Goal: Transaction & Acquisition: Purchase product/service

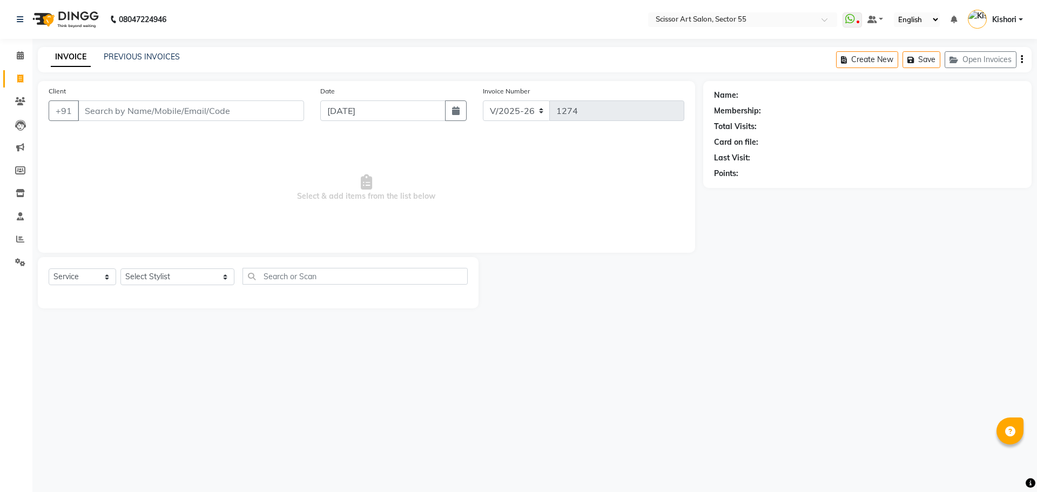
select select "4753"
select select "service"
click at [167, 274] on select "Select Stylist [PERSON_NAME] ([DEMOGRAPHIC_DATA] hairdresser) [PERSON_NAME] [PE…" at bounding box center [177, 276] width 114 height 17
click at [168, 284] on select "Select Stylist [PERSON_NAME] ([DEMOGRAPHIC_DATA] hairdresser) [PERSON_NAME] [PE…" at bounding box center [177, 276] width 114 height 17
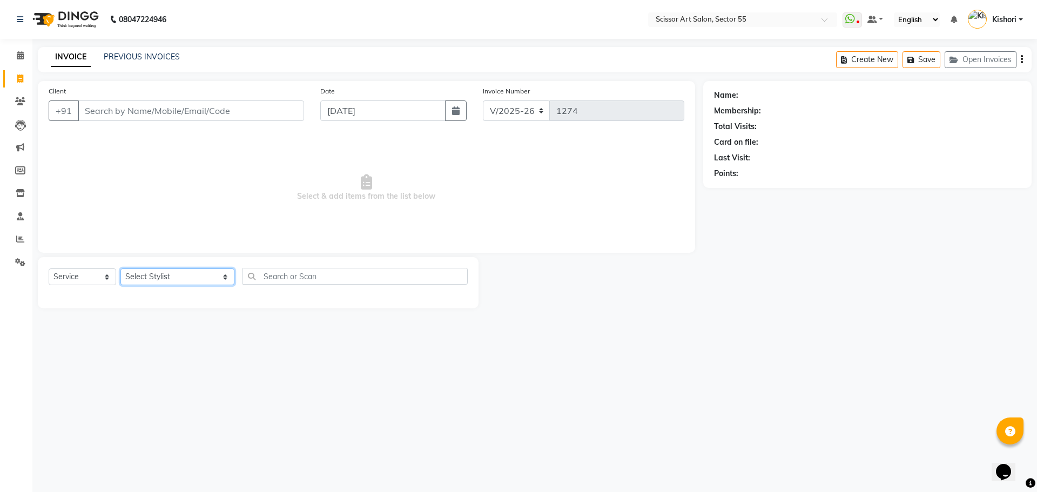
select select "87795"
click at [120, 268] on select "Select Stylist [PERSON_NAME] ([DEMOGRAPHIC_DATA] hairdresser) [PERSON_NAME] [PE…" at bounding box center [177, 276] width 114 height 17
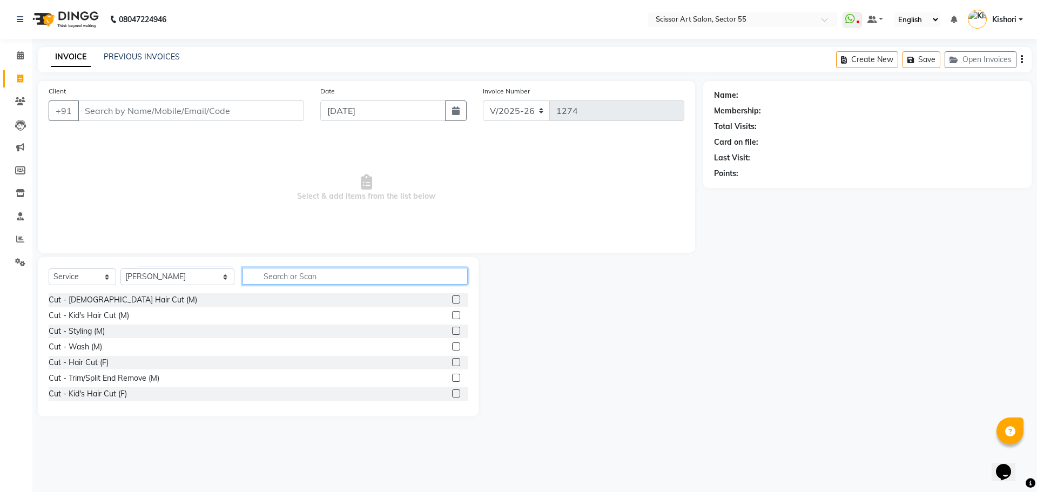
click at [388, 269] on input "text" at bounding box center [354, 276] width 225 height 17
type input "b"
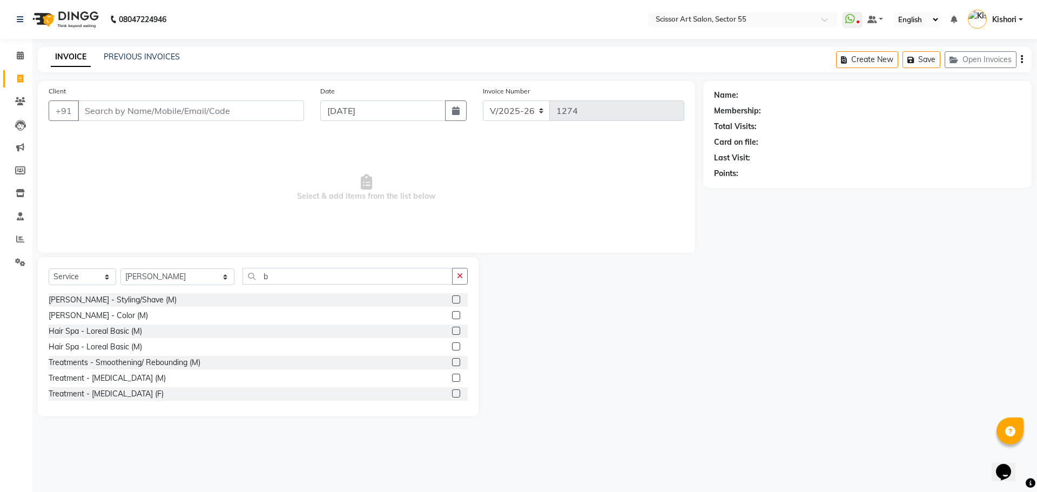
click at [452, 301] on label at bounding box center [456, 299] width 8 height 8
click at [452, 301] on input "checkbox" at bounding box center [455, 300] width 7 height 7
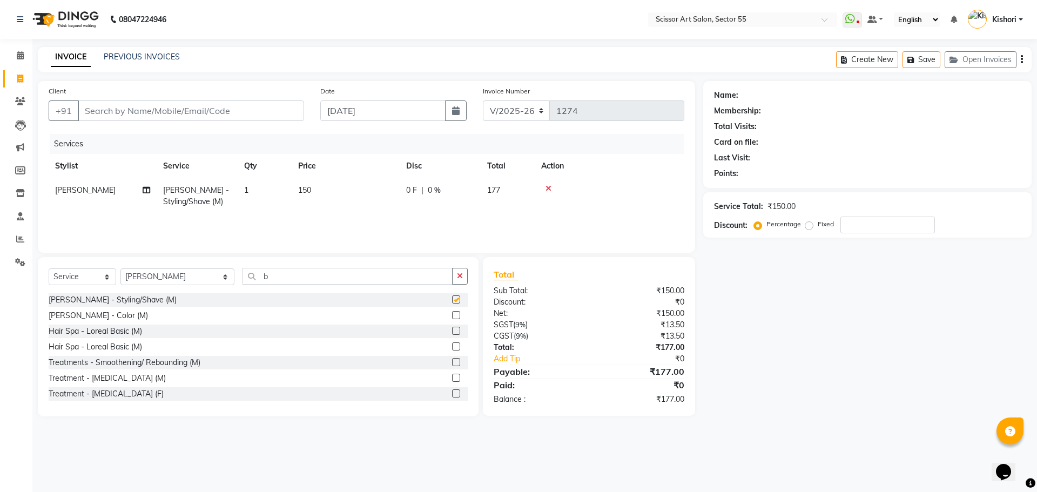
checkbox input "false"
click at [280, 277] on input "b" at bounding box center [347, 276] width 210 height 17
type input "wax"
click at [452, 315] on label at bounding box center [456, 315] width 8 height 8
click at [452, 315] on input "checkbox" at bounding box center [455, 315] width 7 height 7
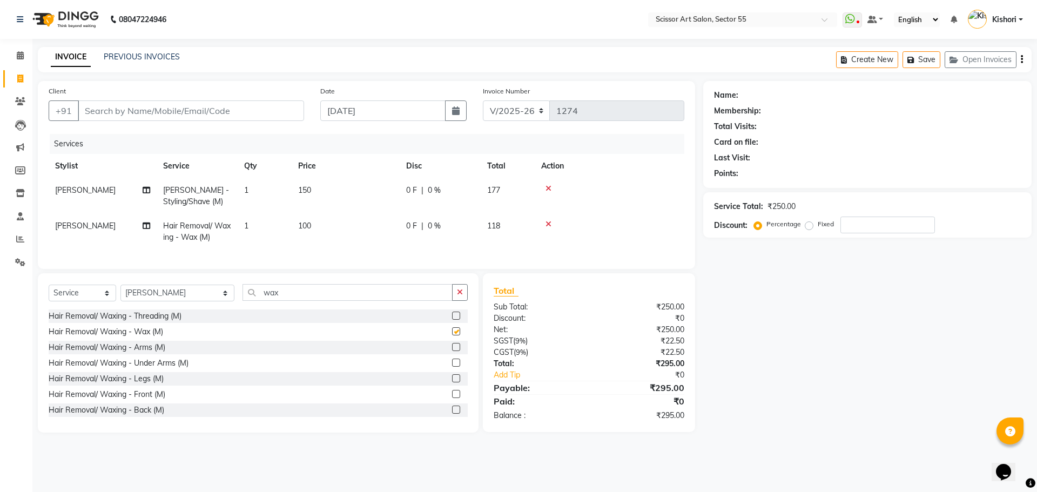
checkbox input "false"
click at [339, 297] on input "wax" at bounding box center [347, 292] width 210 height 17
type input "w"
click at [60, 226] on span "[PERSON_NAME]" at bounding box center [85, 226] width 60 height 10
click at [60, 226] on td "[PERSON_NAME]" at bounding box center [103, 232] width 108 height 36
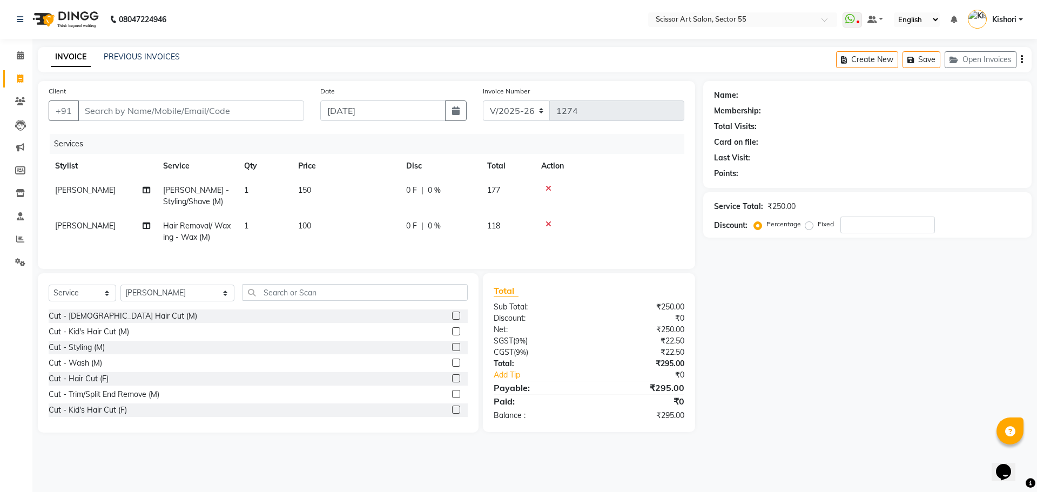
select select "87795"
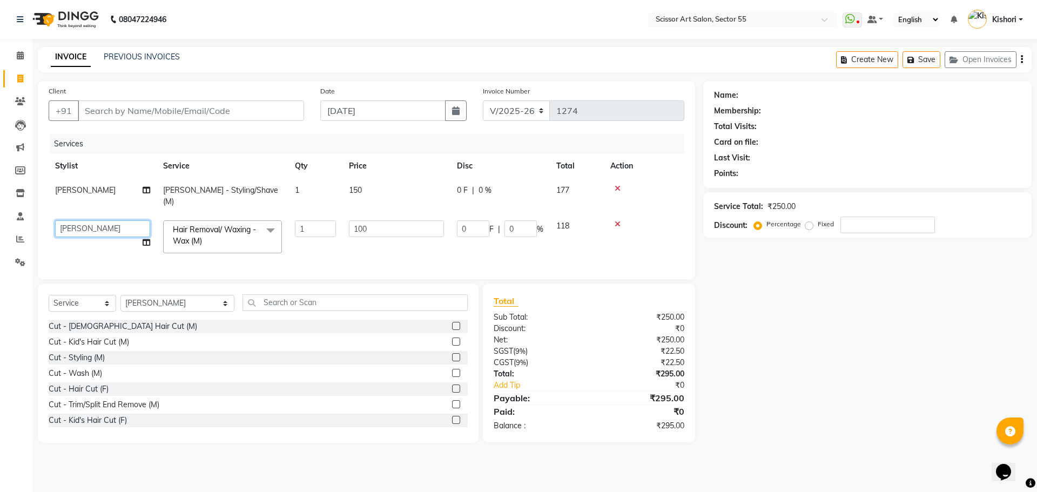
click at [130, 220] on select "[PERSON_NAME] ([DEMOGRAPHIC_DATA] hairdresser) [PERSON_NAME] [PERSON_NAME] Dev …" at bounding box center [102, 228] width 95 height 17
click at [129, 225] on select "[PERSON_NAME] ([DEMOGRAPHIC_DATA] hairdresser) [PERSON_NAME] [PERSON_NAME] Dev …" at bounding box center [102, 228] width 95 height 17
select select "29037"
click at [923, 426] on div "Name: Membership: Total Visits: Card on file: Last Visit: Points: Service Total…" at bounding box center [871, 262] width 336 height 362
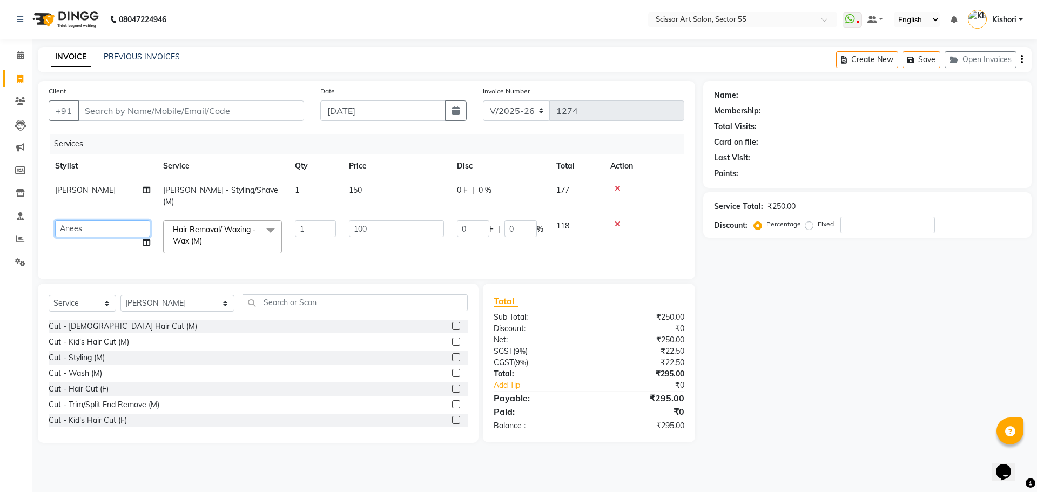
click at [137, 220] on select "[PERSON_NAME] ([DEMOGRAPHIC_DATA] hairdresser) [PERSON_NAME] [PERSON_NAME] Dev …" at bounding box center [102, 228] width 95 height 17
select select "87795"
click at [100, 284] on div "Select Service Product Membership Package Voucher Prepaid Gift Card Select Styl…" at bounding box center [258, 363] width 441 height 159
click at [201, 115] on input "Client" at bounding box center [191, 110] width 226 height 21
type input "9"
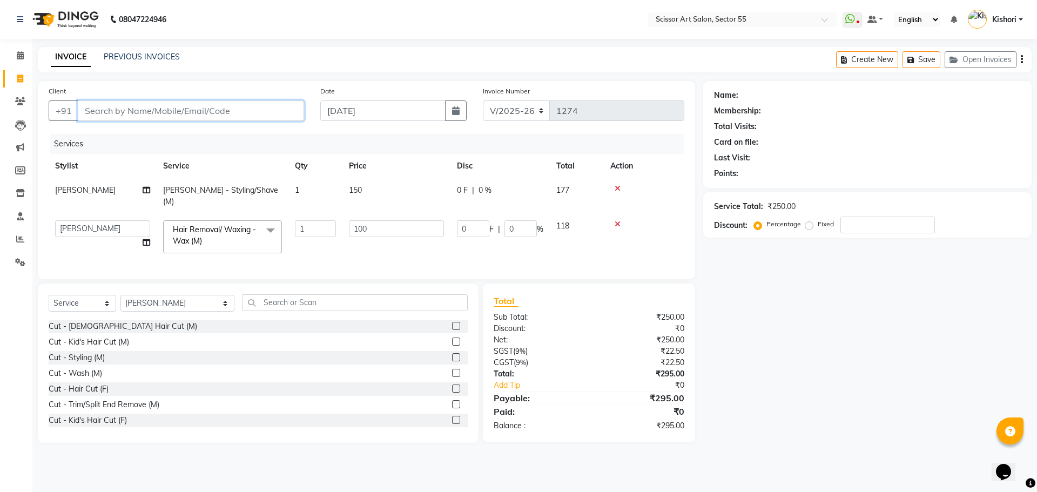
type input "0"
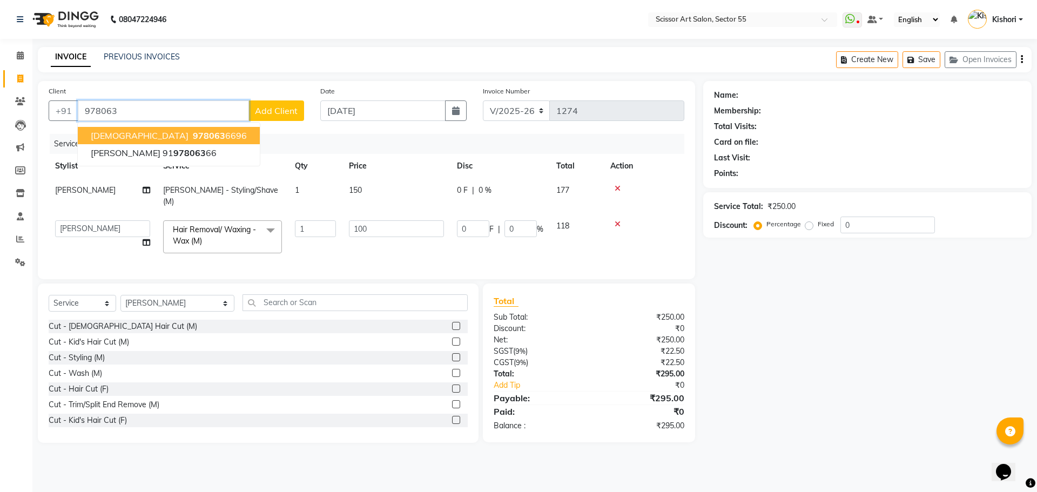
click at [191, 137] on ngb-highlight "978063 6696" at bounding box center [219, 135] width 56 height 11
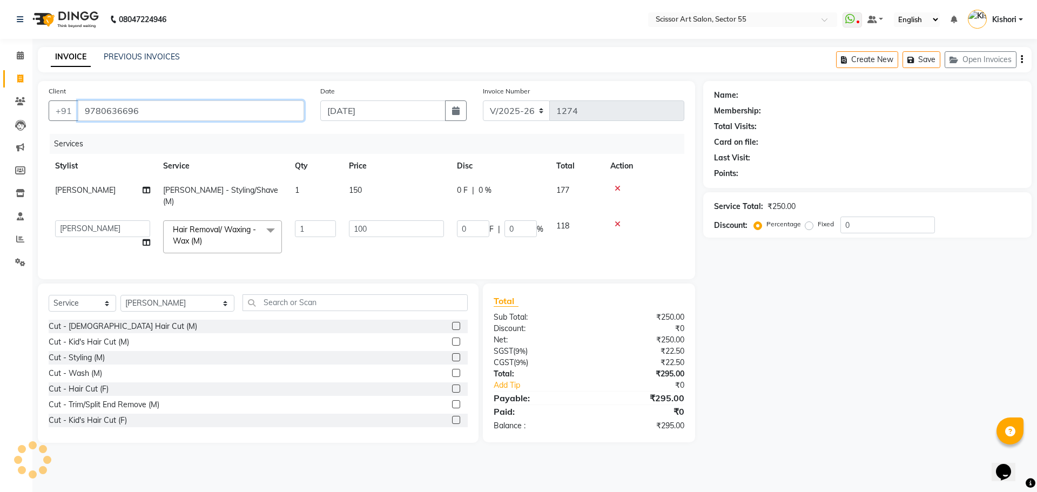
type input "9780636696"
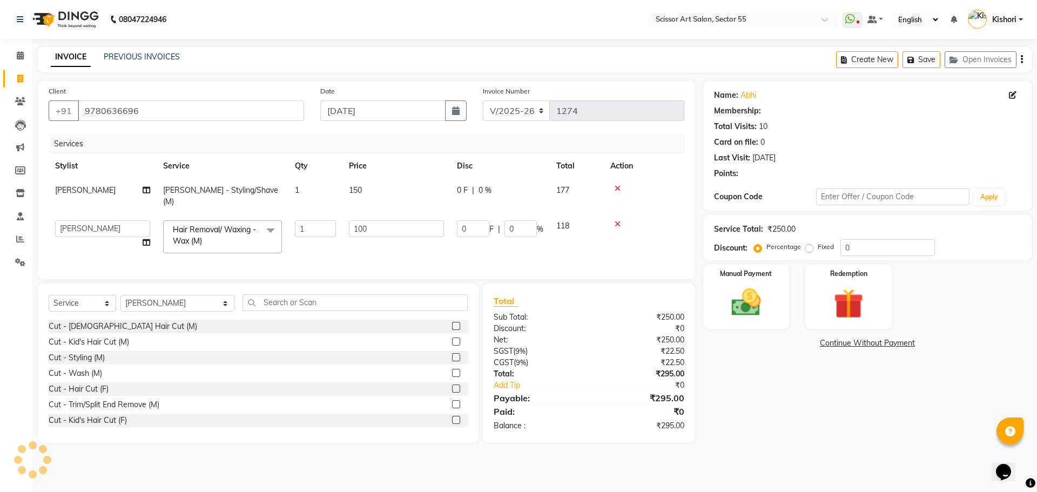
select select "1: Object"
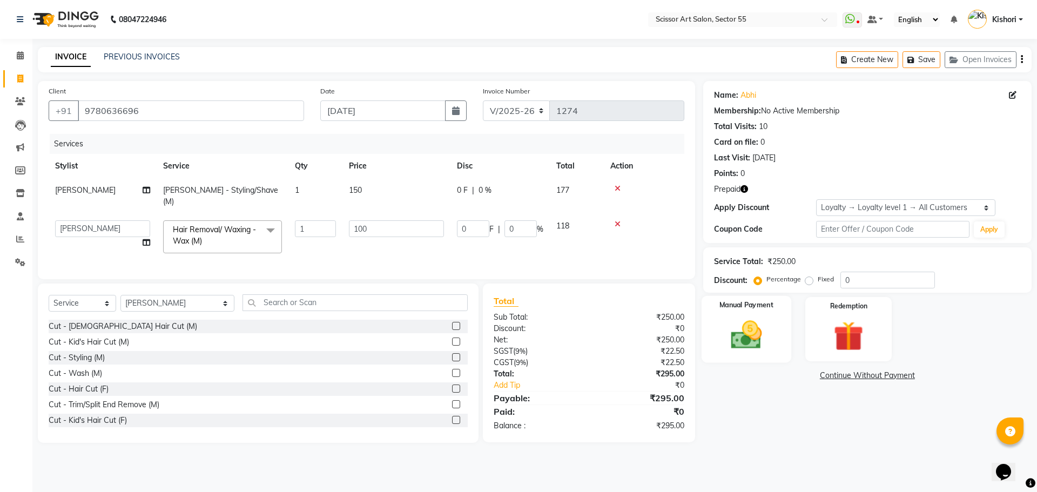
click at [755, 348] on img at bounding box center [746, 335] width 50 height 36
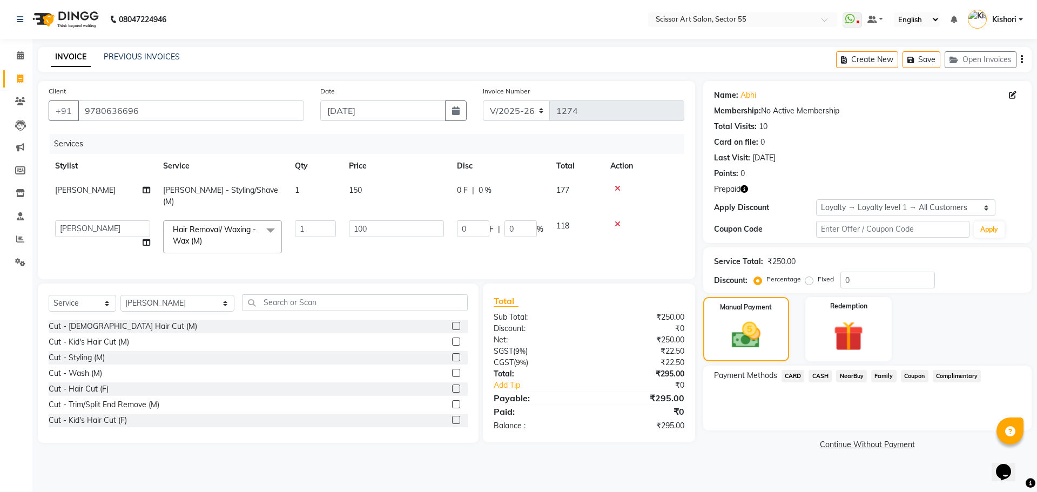
click at [798, 374] on span "CARD" at bounding box center [792, 376] width 23 height 12
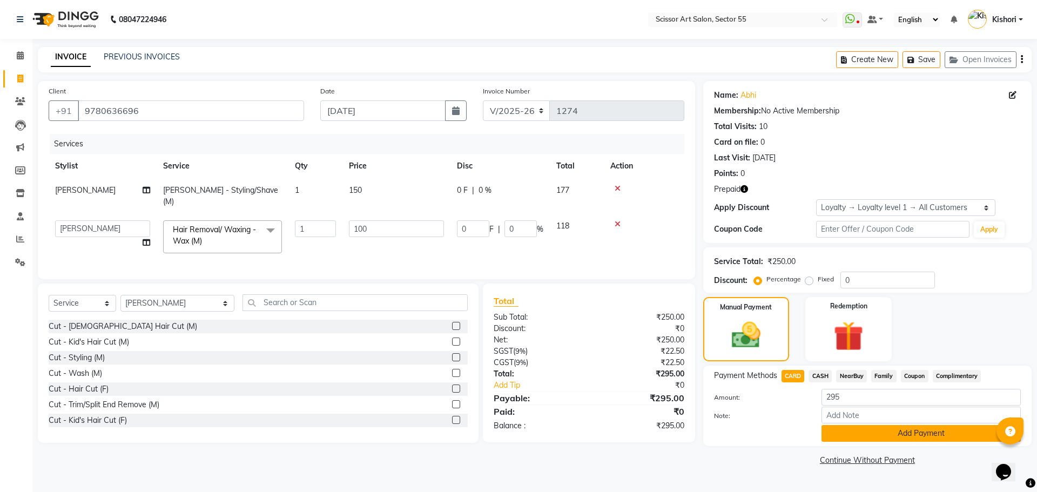
click at [846, 437] on button "Add Payment" at bounding box center [920, 433] width 199 height 17
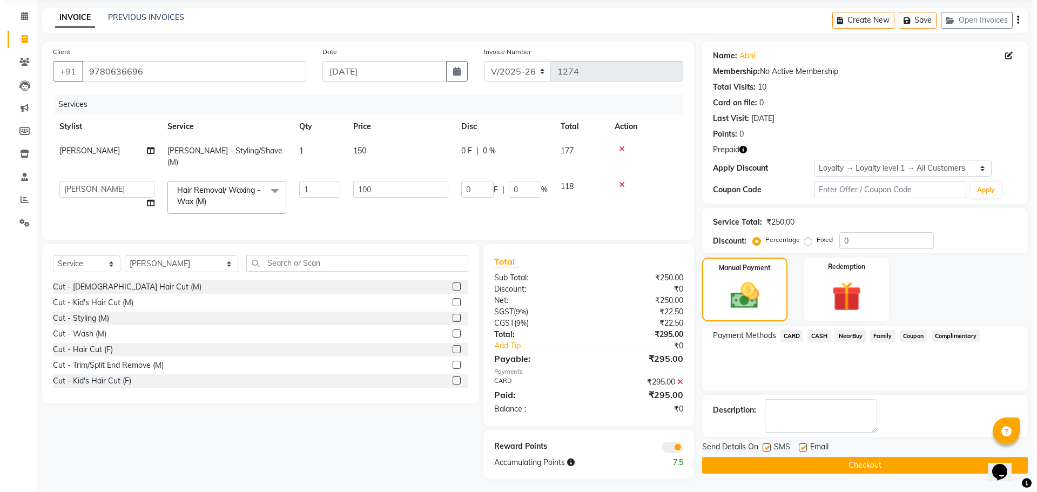
scroll to position [38, 0]
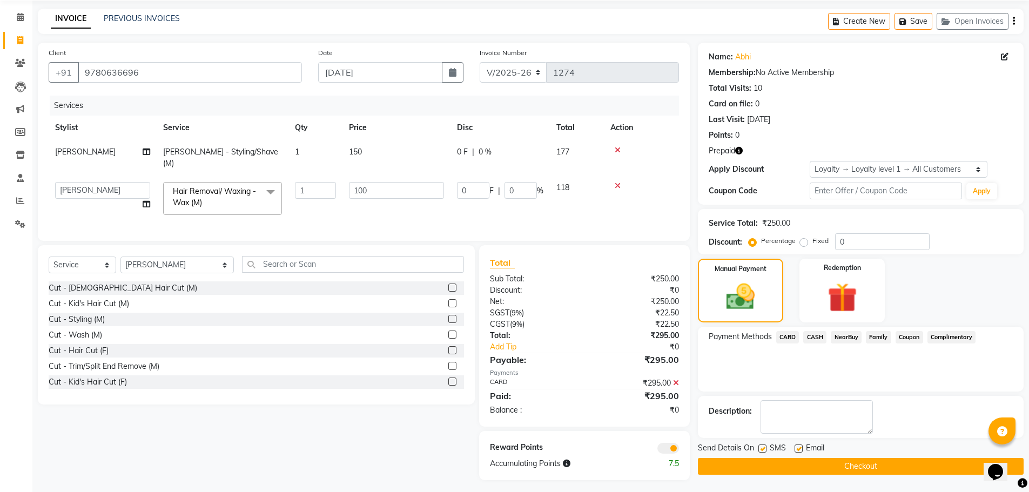
click at [678, 446] on span at bounding box center [668, 448] width 22 height 11
click at [679, 450] on input "checkbox" at bounding box center [679, 450] width 0 height 0
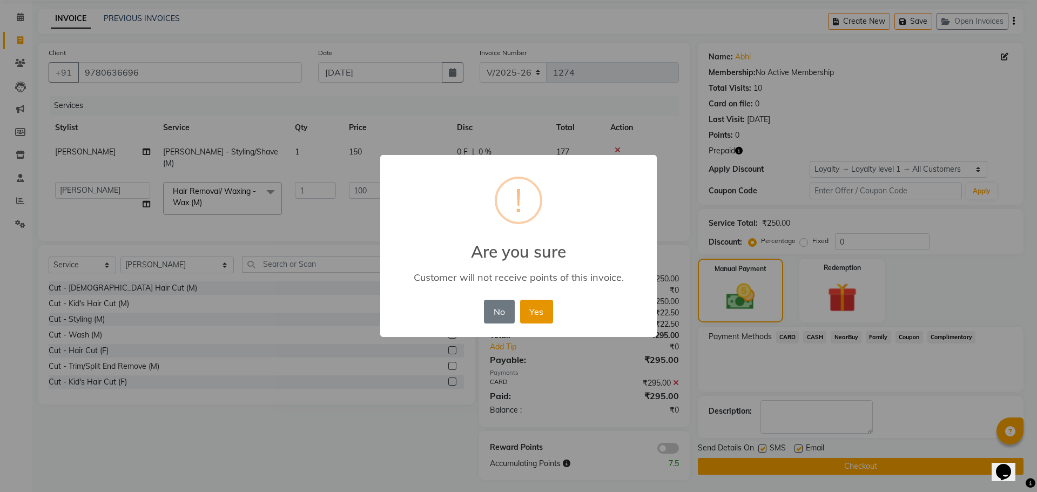
click at [534, 315] on button "Yes" at bounding box center [536, 312] width 33 height 24
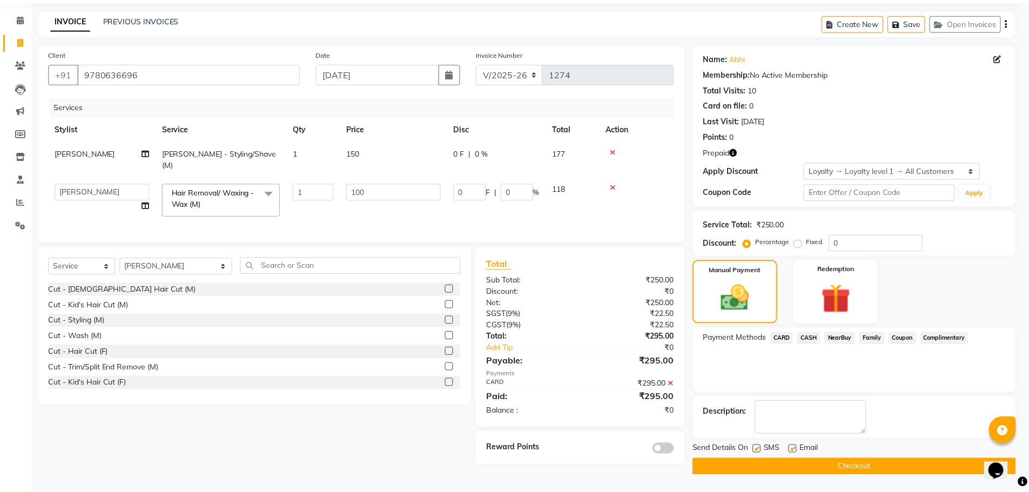
scroll to position [37, 0]
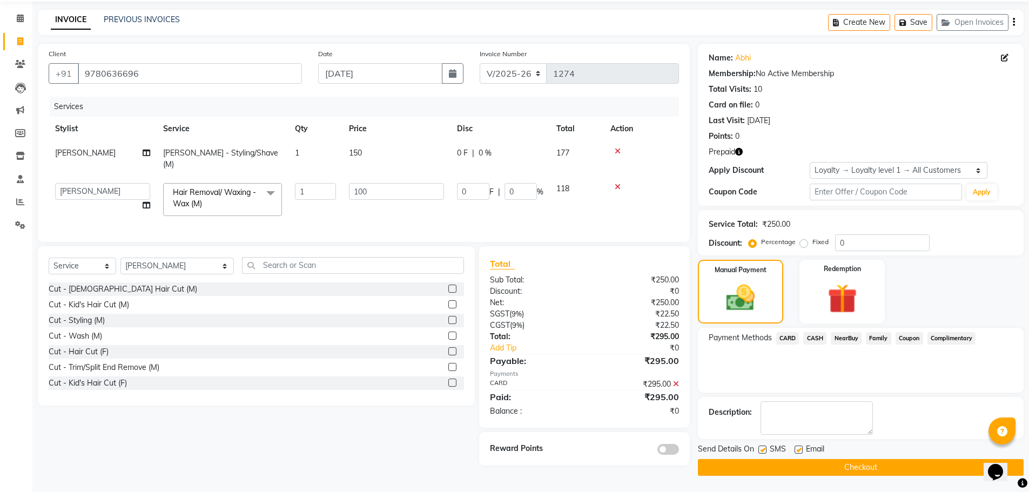
click at [730, 469] on button "Checkout" at bounding box center [861, 467] width 326 height 17
click at [730, 469] on div "Checkout" at bounding box center [861, 467] width 326 height 17
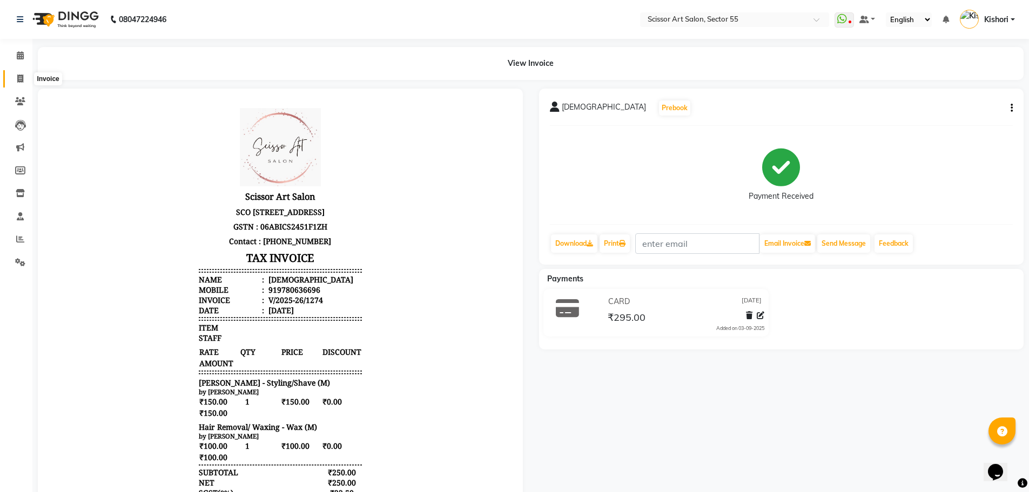
drag, startPoint x: 18, startPoint y: 80, endPoint x: 31, endPoint y: 87, distance: 14.3
click at [19, 80] on icon at bounding box center [20, 79] width 6 height 8
select select "service"
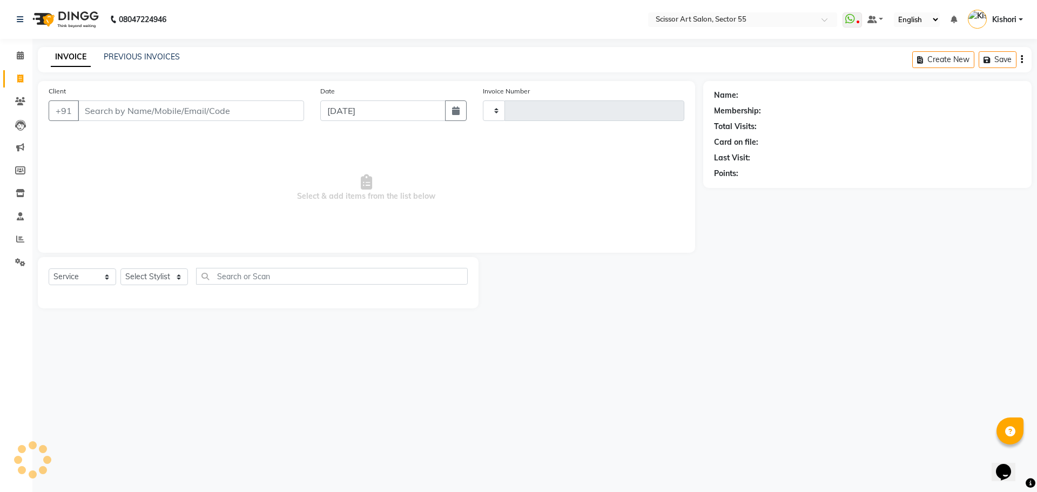
type input "1275"
select select "4753"
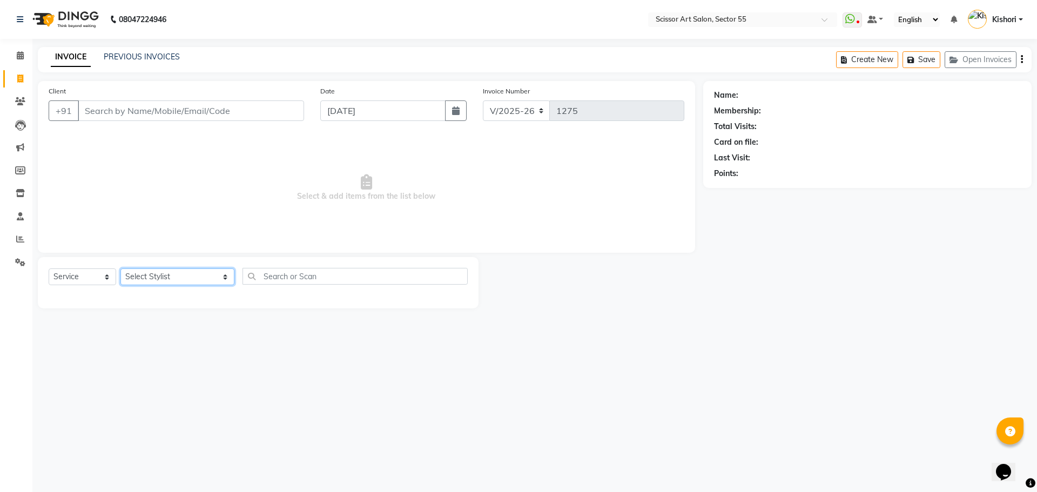
click at [157, 275] on select "Select Stylist [PERSON_NAME] ([DEMOGRAPHIC_DATA] hairdresser) [PERSON_NAME] [PE…" at bounding box center [177, 276] width 114 height 17
select select "29037"
click at [120, 268] on select "Select Stylist [PERSON_NAME] ([DEMOGRAPHIC_DATA] hairdresser) [PERSON_NAME] [PE…" at bounding box center [177, 276] width 114 height 17
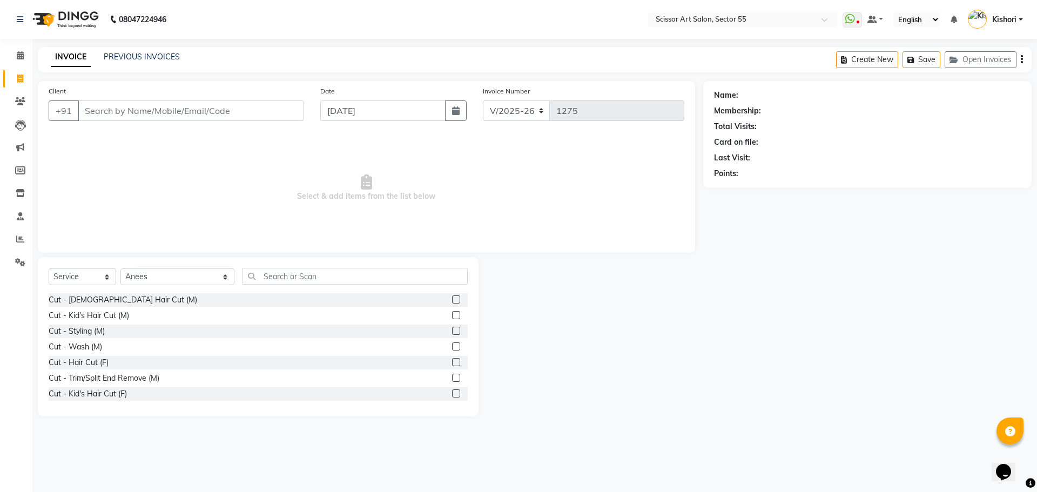
click at [452, 298] on label at bounding box center [456, 299] width 8 height 8
click at [452, 298] on input "checkbox" at bounding box center [455, 300] width 7 height 7
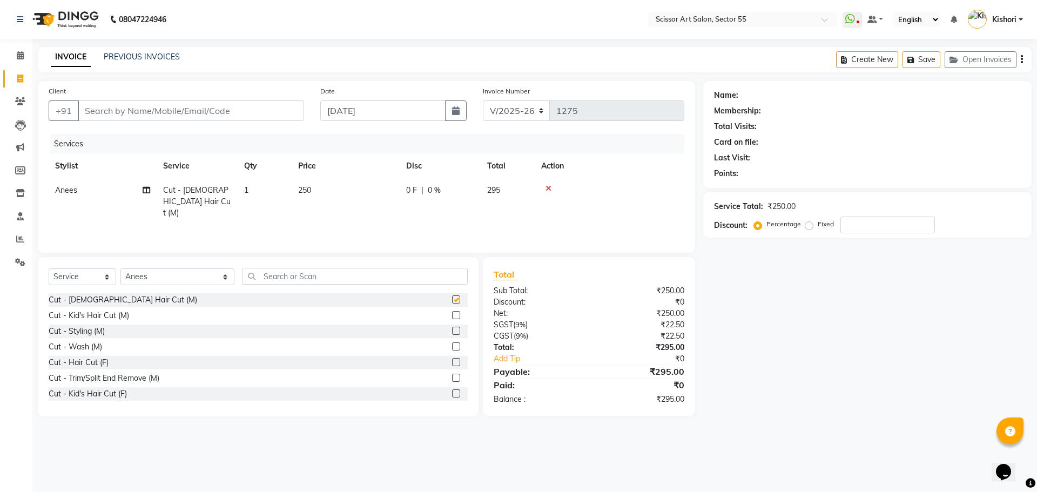
checkbox input "false"
click at [367, 275] on input "text" at bounding box center [354, 276] width 225 height 17
drag, startPoint x: 386, startPoint y: 278, endPoint x: 383, endPoint y: 273, distance: 5.6
click at [386, 278] on input "text" at bounding box center [354, 276] width 225 height 17
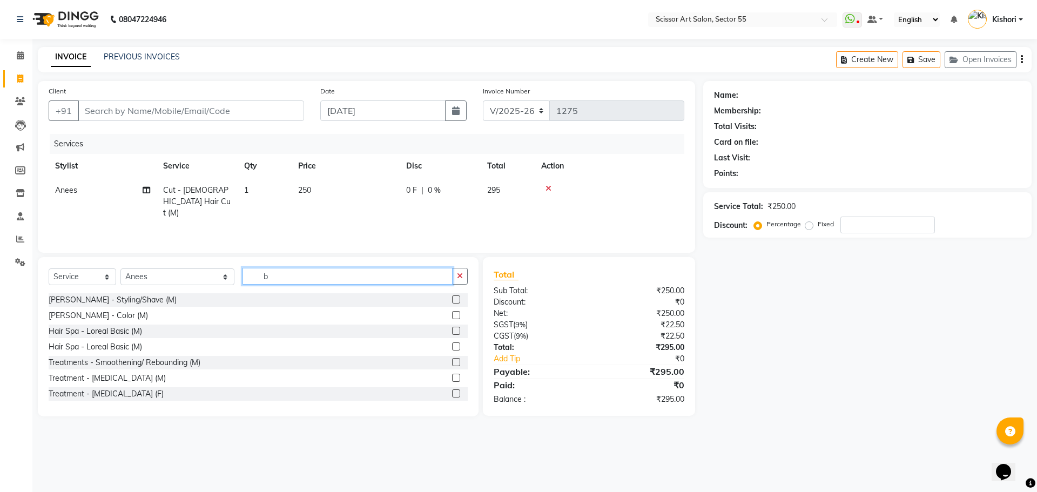
type input "b"
click at [452, 300] on label at bounding box center [456, 299] width 8 height 8
click at [452, 300] on input "checkbox" at bounding box center [455, 300] width 7 height 7
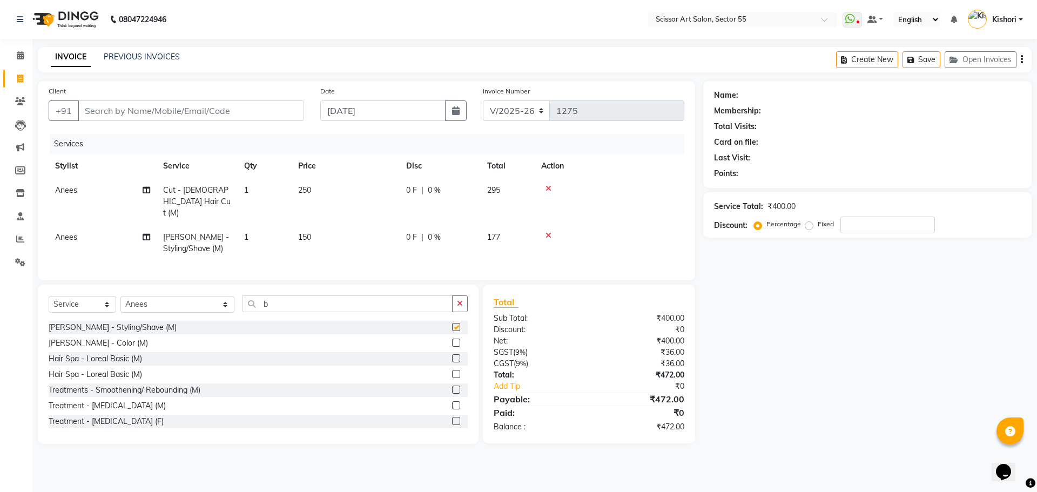
checkbox input "false"
click at [272, 112] on input "Client" at bounding box center [191, 110] width 226 height 21
type input "9"
type input "0"
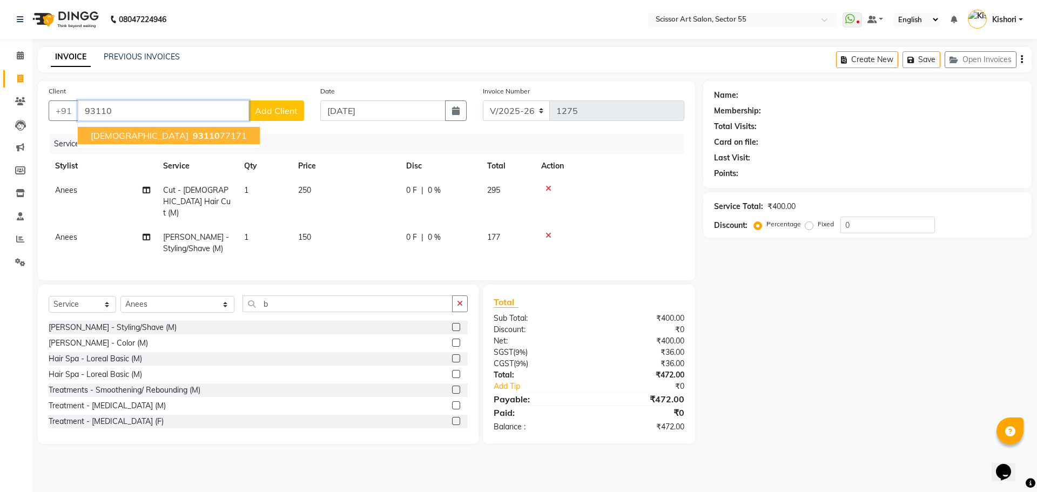
click at [193, 135] on span "93110" at bounding box center [206, 135] width 27 height 11
type input "9311077171"
click at [136, 132] on div "Client [PHONE_NUMBER] [PERSON_NAME] 93110 77171 Add Client Date [DATE] Invoice …" at bounding box center [366, 180] width 657 height 199
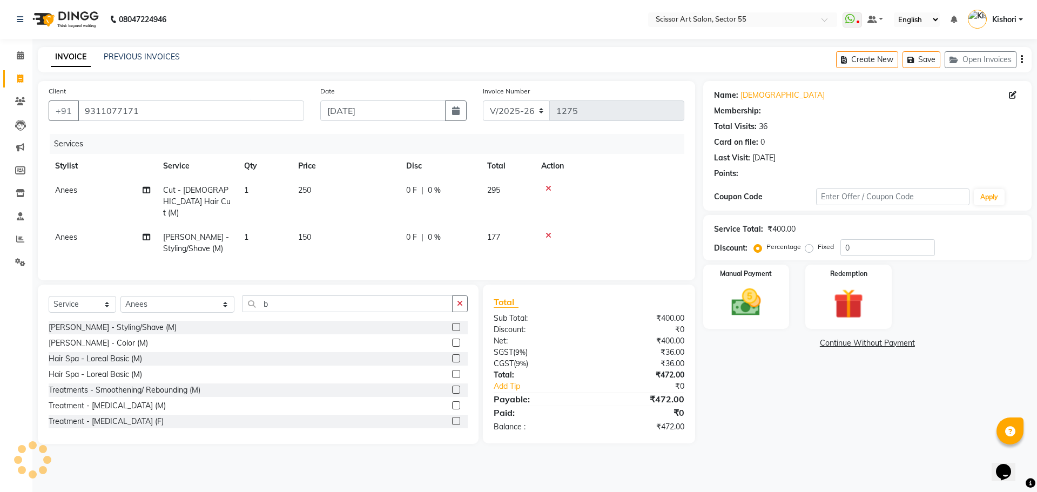
select select "1: Object"
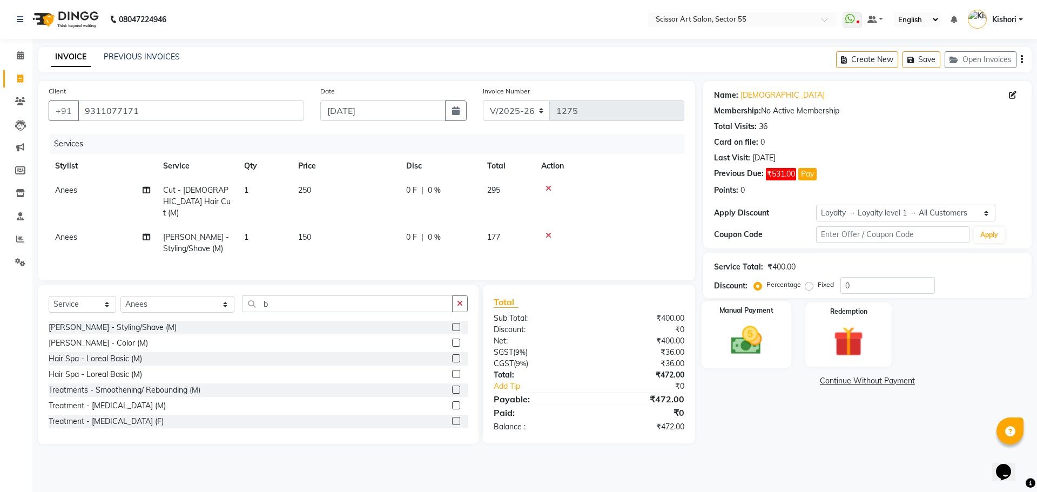
click at [744, 348] on img at bounding box center [746, 340] width 50 height 36
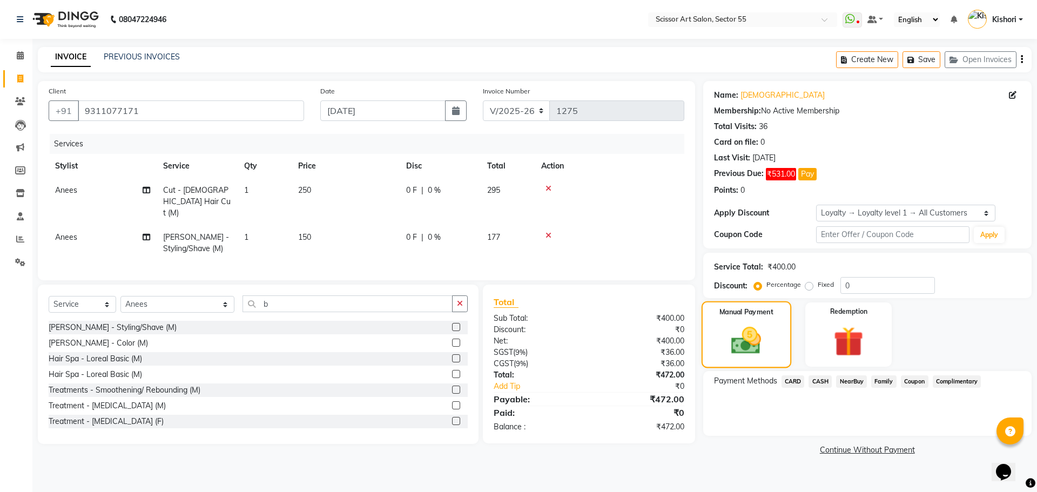
click at [744, 348] on img at bounding box center [746, 341] width 49 height 35
click at [794, 379] on span "CARD" at bounding box center [792, 381] width 23 height 12
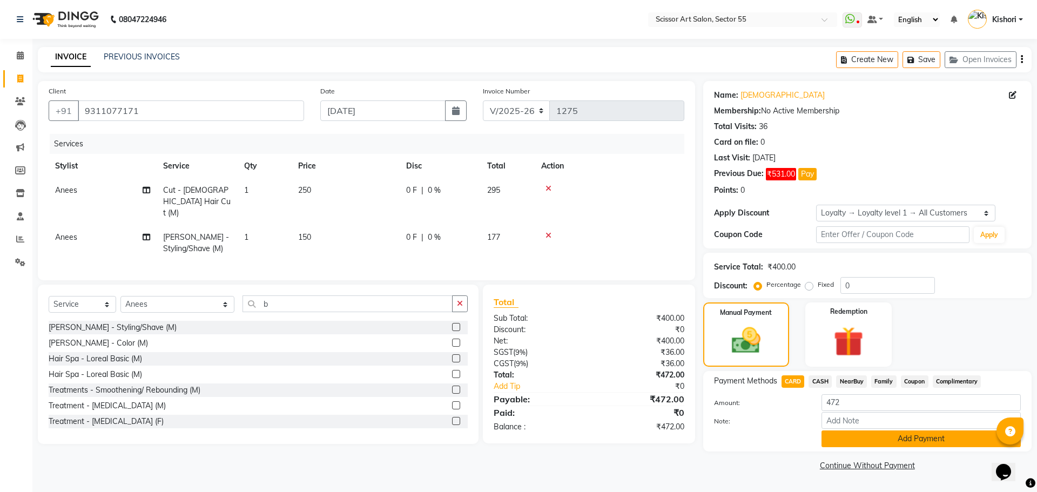
click at [911, 440] on button "Add Payment" at bounding box center [920, 438] width 199 height 17
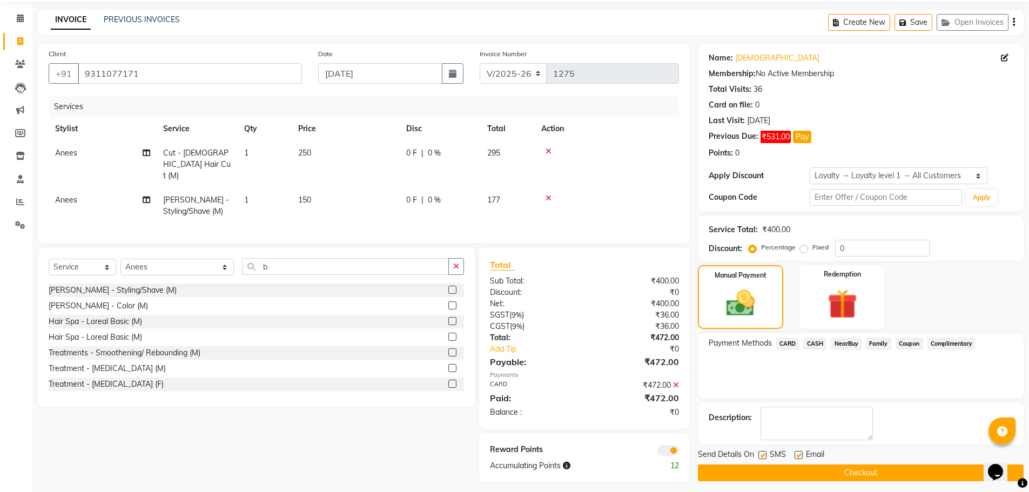
scroll to position [38, 0]
click at [922, 470] on button "Checkout" at bounding box center [861, 472] width 326 height 17
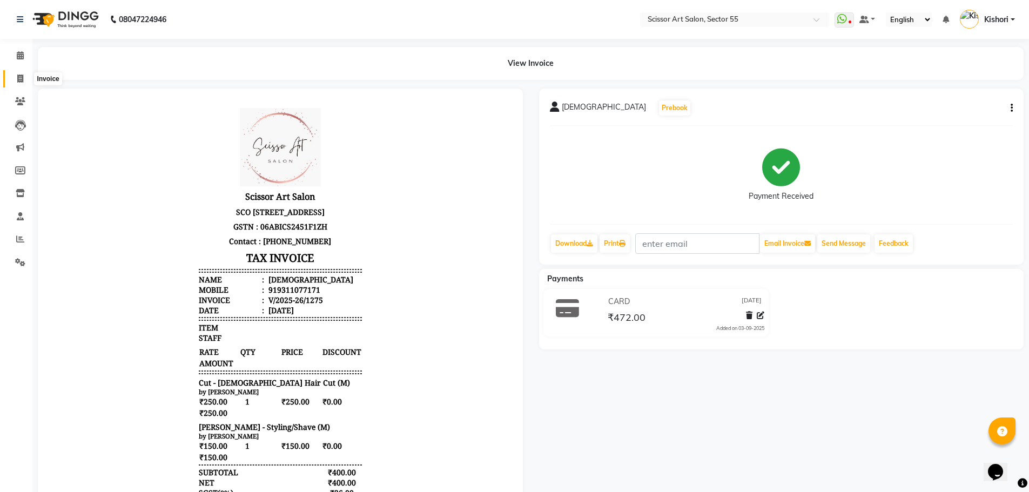
click at [19, 77] on icon at bounding box center [20, 79] width 6 height 8
select select "service"
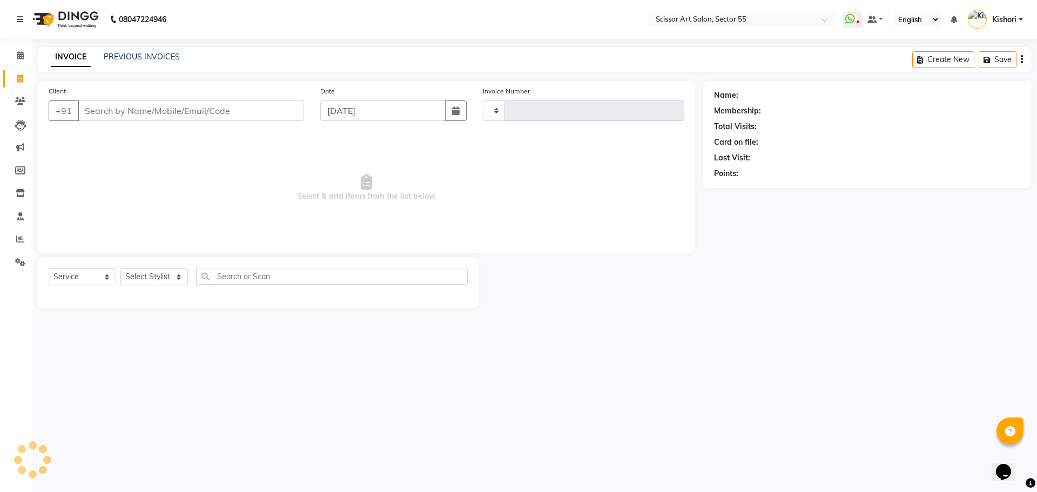
type input "1276"
select select "4753"
click at [23, 56] on icon at bounding box center [20, 55] width 7 height 8
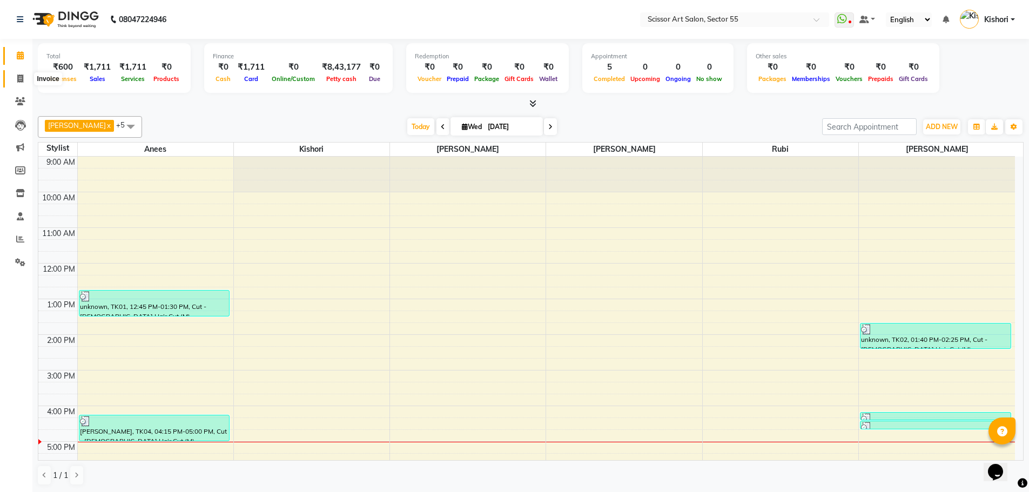
click at [21, 79] on icon at bounding box center [20, 79] width 6 height 8
select select "service"
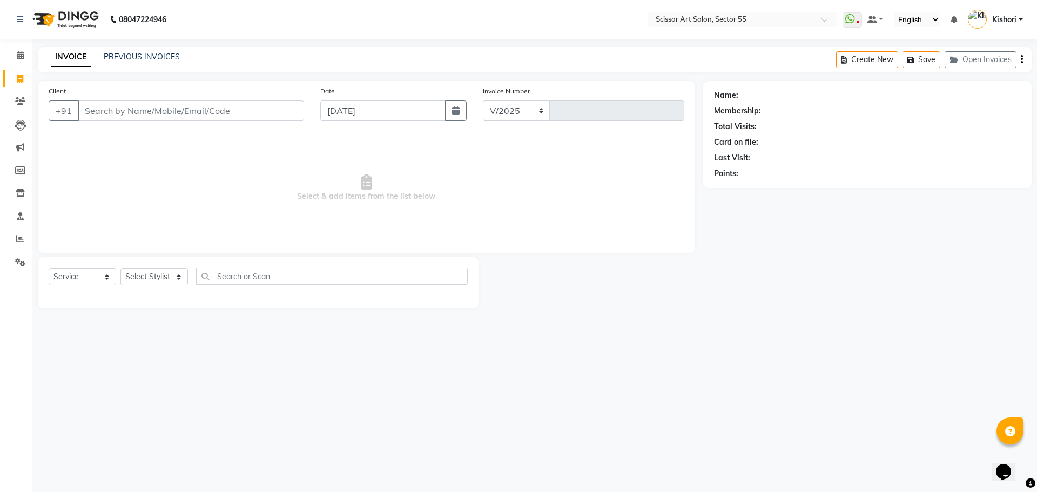
select select "4753"
type input "1276"
